Goal: Find specific page/section: Find specific page/section

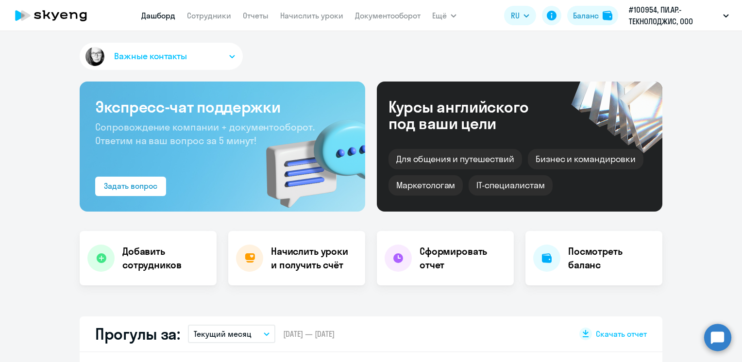
select select "30"
click at [206, 17] on link "Сотрудники" at bounding box center [209, 16] width 44 height 10
select select "30"
